Goal: Connect with others: Connect with others

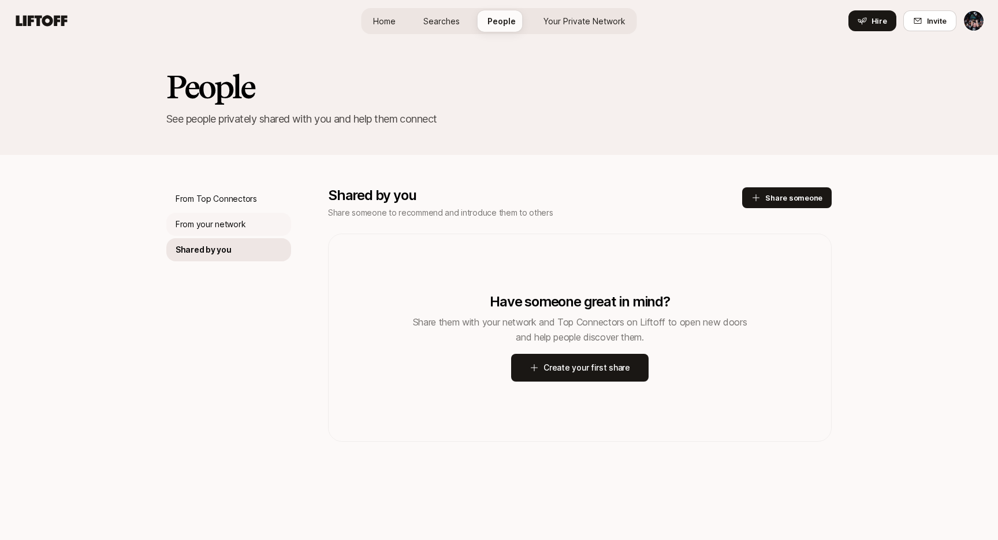
click at [245, 226] on div "From your network" at bounding box center [228, 224] width 125 height 23
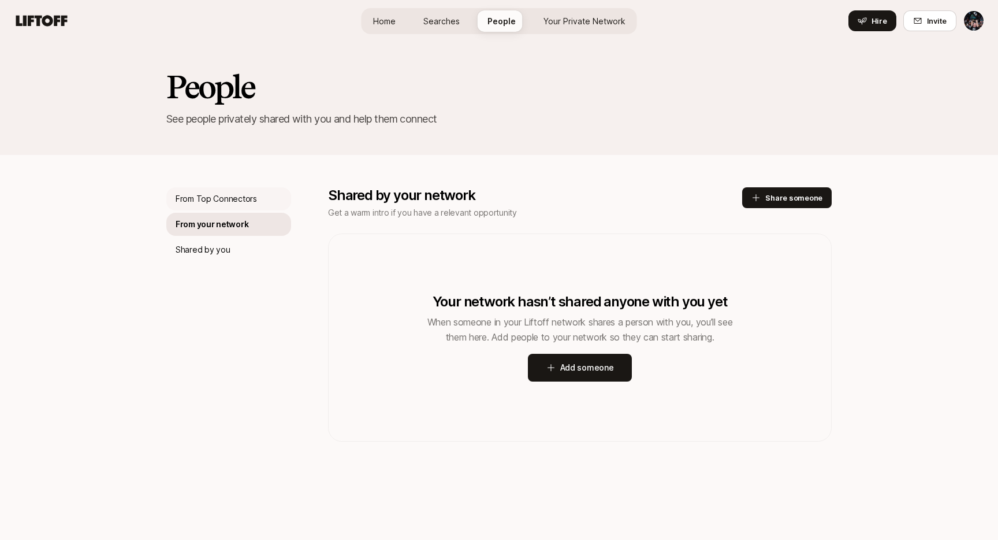
click at [245, 195] on p "From Top Connectors" at bounding box center [216, 199] width 81 height 14
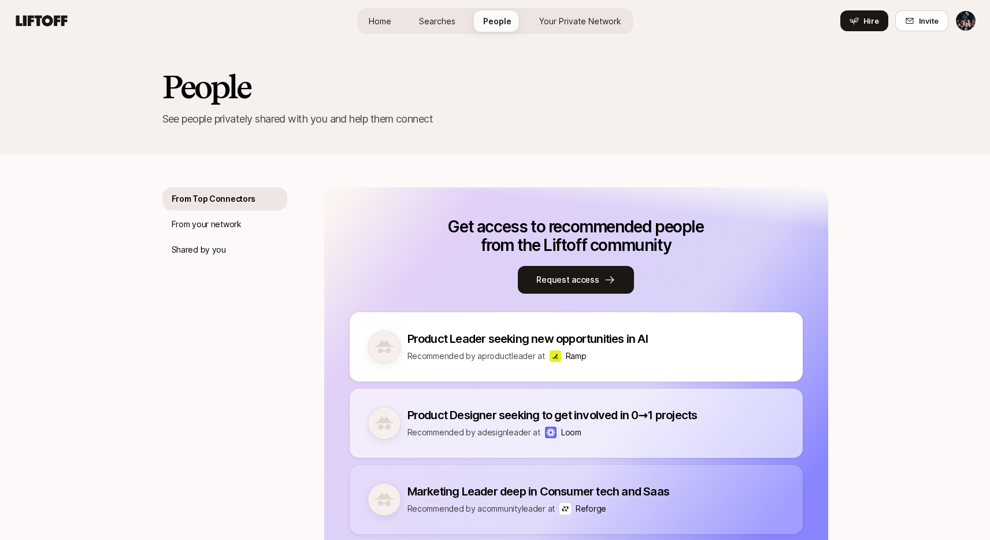
click at [379, 30] on link "Home" at bounding box center [379, 20] width 41 height 21
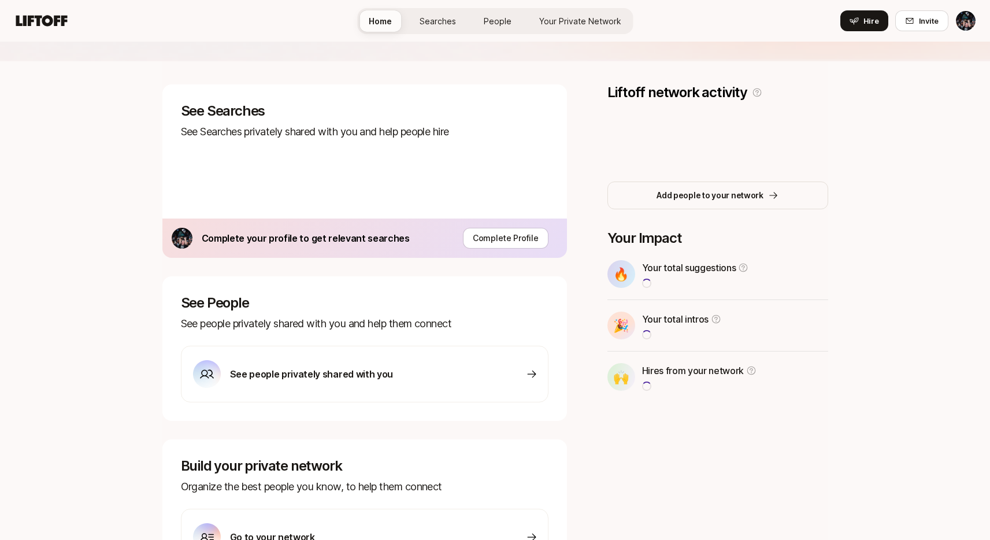
click at [380, 10] on link "Home" at bounding box center [380, 20] width 42 height 21
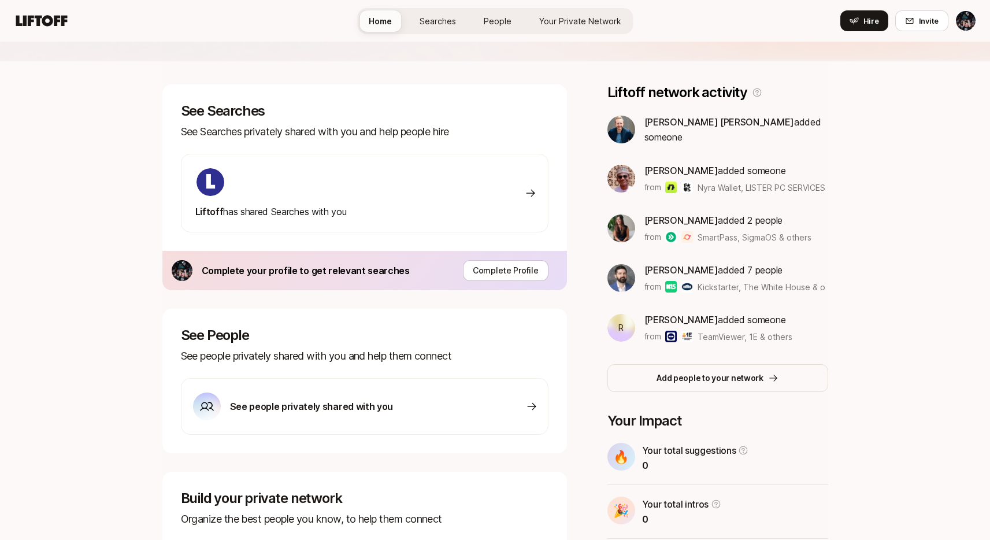
click at [669, 128] on span "[PERSON_NAME] [PERSON_NAME]" at bounding box center [719, 122] width 150 height 12
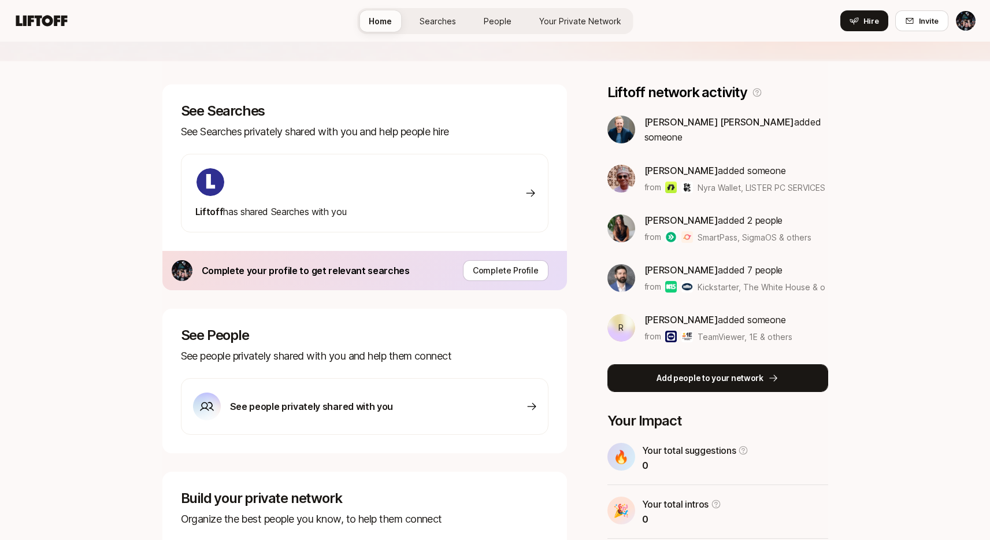
click at [712, 375] on p "Add people to your network" at bounding box center [709, 378] width 107 height 14
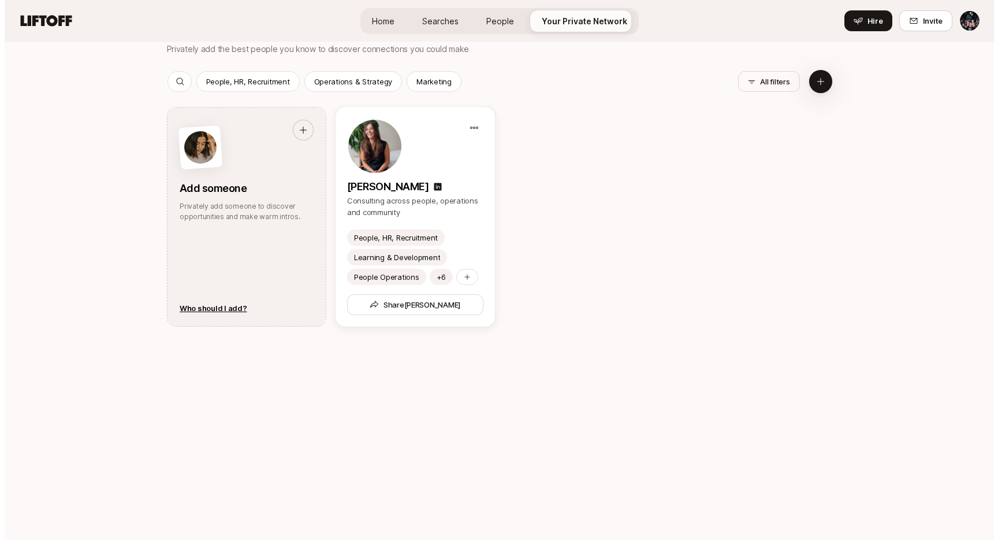
scroll to position [568, 0]
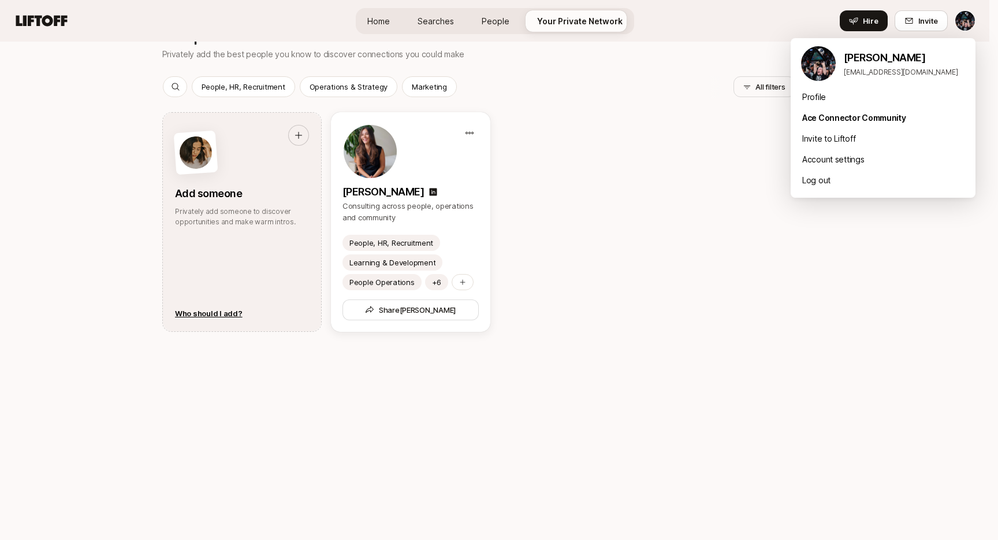
click at [849, 159] on div "Account settings" at bounding box center [883, 159] width 185 height 21
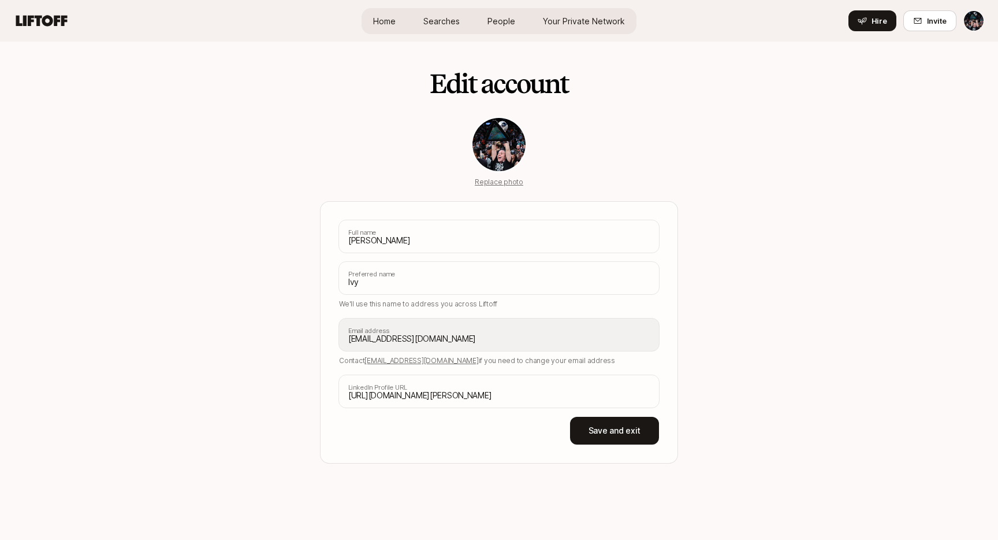
click at [861, 152] on div "Edit account Replace photo [PERSON_NAME] Full name [PERSON_NAME] Preferred name…" at bounding box center [499, 291] width 998 height 498
click at [214, 146] on div "Edit account Replace photo [PERSON_NAME] Full name [PERSON_NAME] Preferred name…" at bounding box center [498, 253] width 665 height 422
click at [61, 182] on div "Edit account Replace photo [PERSON_NAME] Full name [PERSON_NAME] Preferred name…" at bounding box center [499, 291] width 998 height 498
click at [31, 23] on icon at bounding box center [41, 20] width 51 height 11
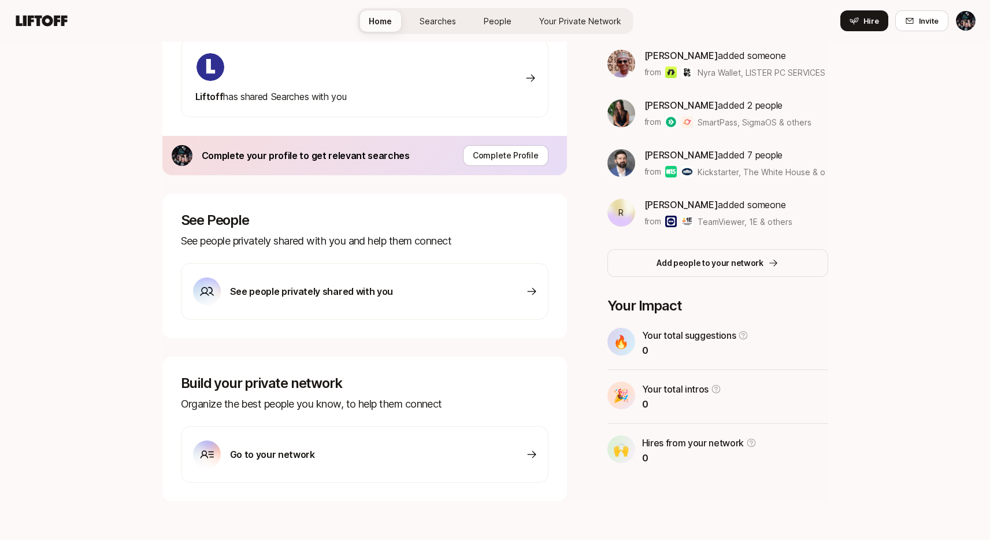
scroll to position [267, 0]
